Goal: Navigation & Orientation: Find specific page/section

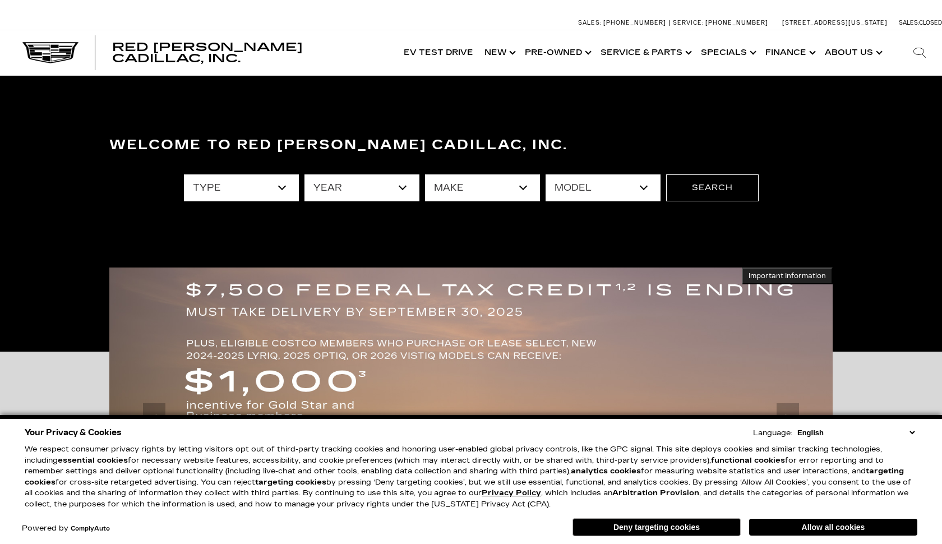
click at [565, 53] on link "Show Pre-Owned" at bounding box center [557, 52] width 76 height 45
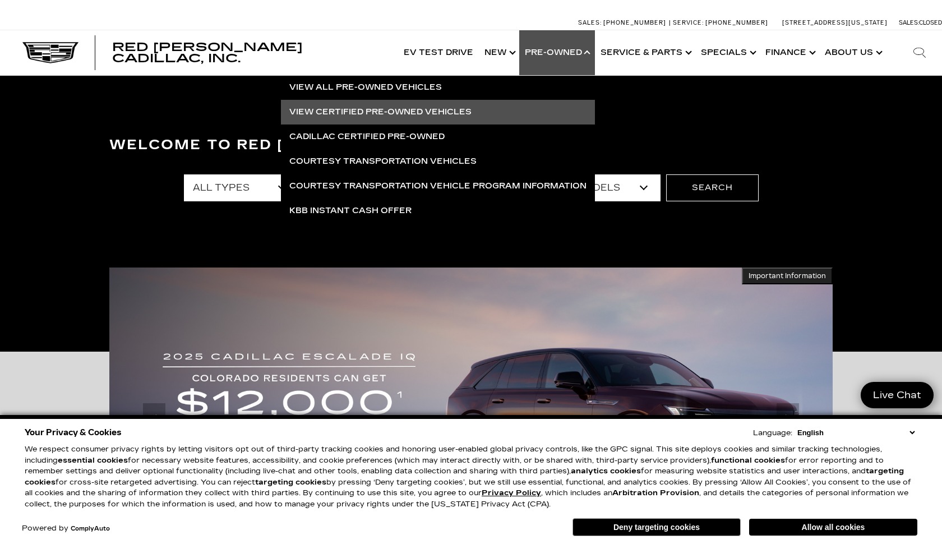
click at [383, 112] on link "View Certified Pre-Owned Vehicles" at bounding box center [438, 112] width 314 height 25
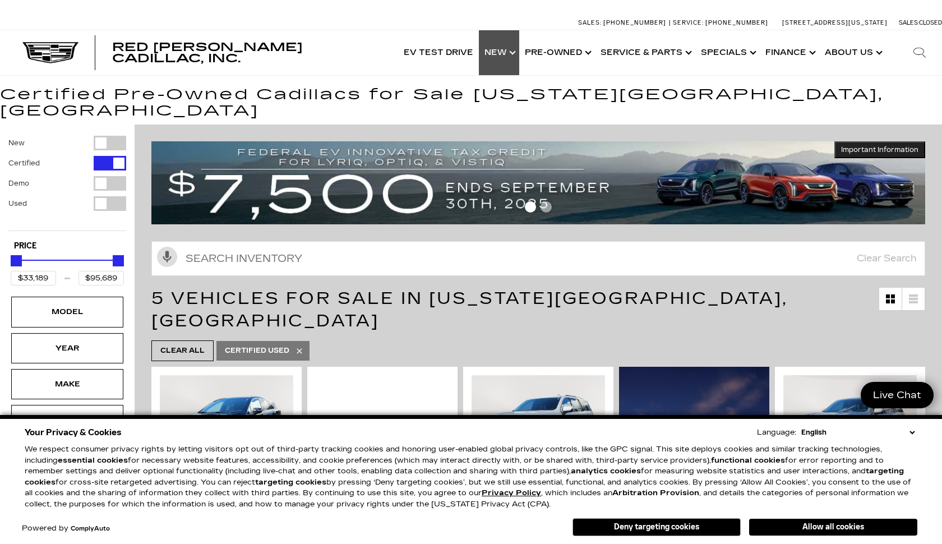
click at [497, 53] on link "Show New" at bounding box center [499, 52] width 40 height 45
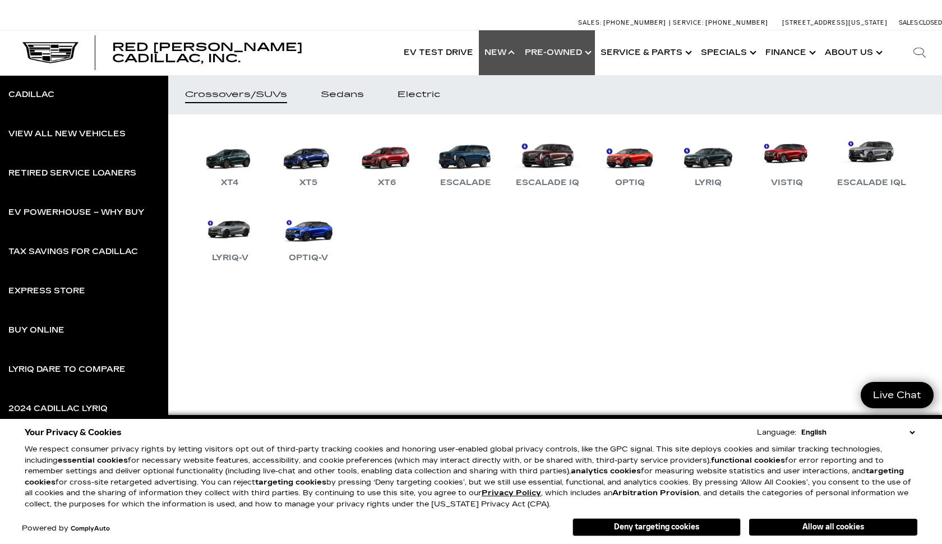
click at [552, 53] on link "Show Pre-Owned" at bounding box center [557, 52] width 76 height 45
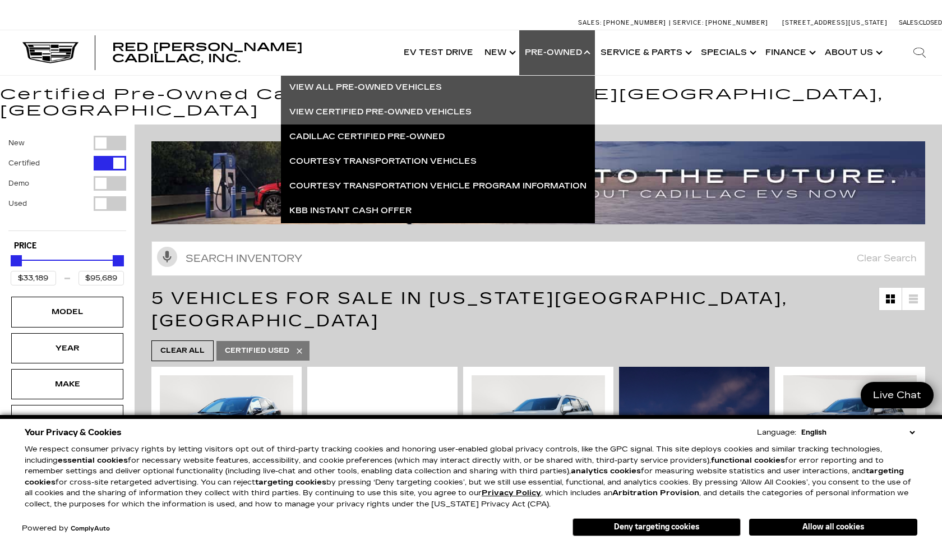
click at [372, 85] on link "View All Pre-Owned Vehicles" at bounding box center [438, 87] width 314 height 25
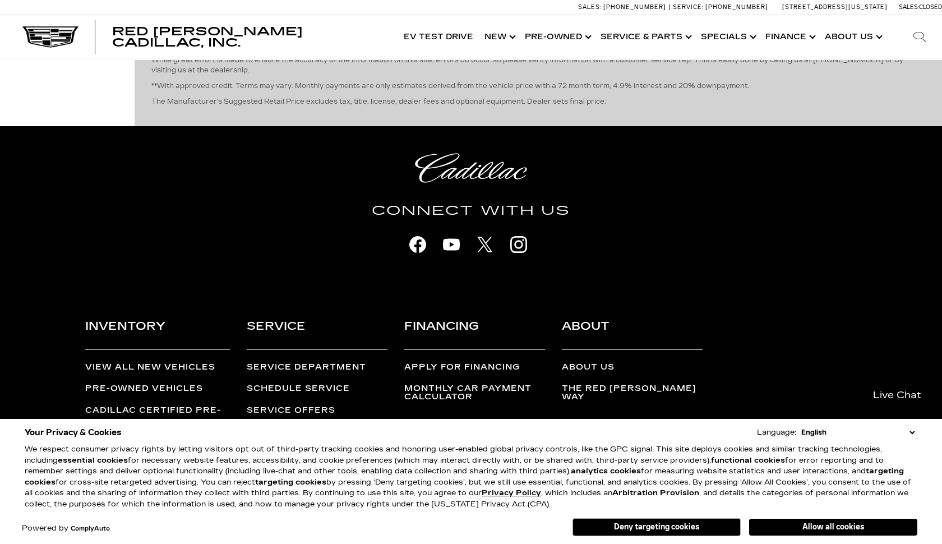
scroll to position [3043, 0]
